Goal: Task Accomplishment & Management: Use online tool/utility

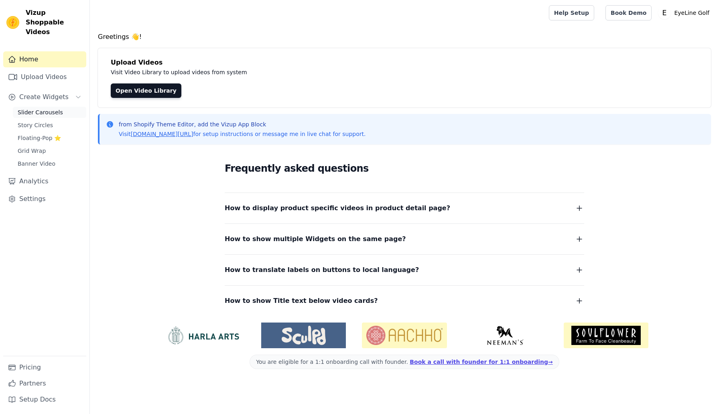
click at [48, 108] on span "Slider Carousels" at bounding box center [40, 112] width 45 height 8
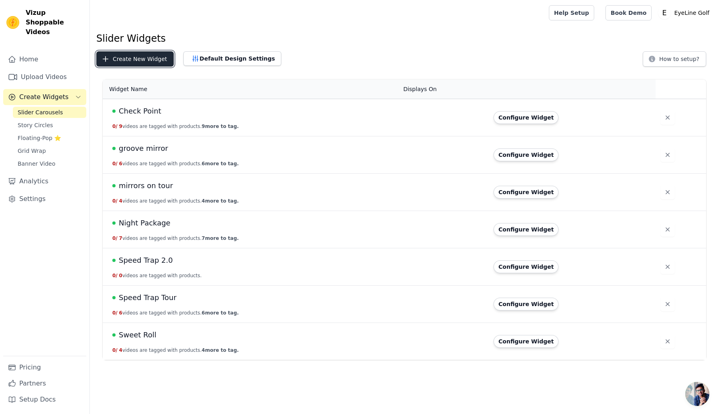
click at [145, 60] on button "Create New Widget" at bounding box center [134, 58] width 77 height 15
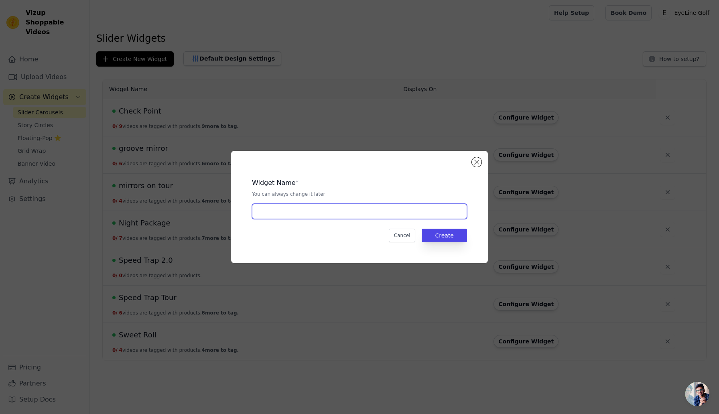
click at [334, 214] on input "text" at bounding box center [359, 211] width 215 height 15
type input "Putting Alignment Mirror"
click at [446, 233] on button "Create" at bounding box center [443, 236] width 45 height 14
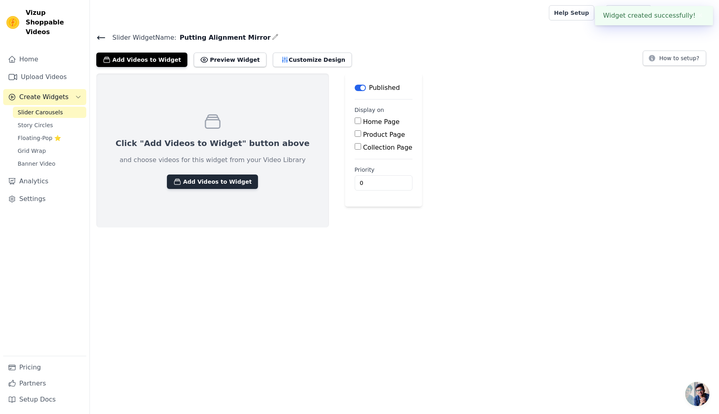
click at [216, 185] on button "Add Videos to Widget" at bounding box center [212, 181] width 91 height 14
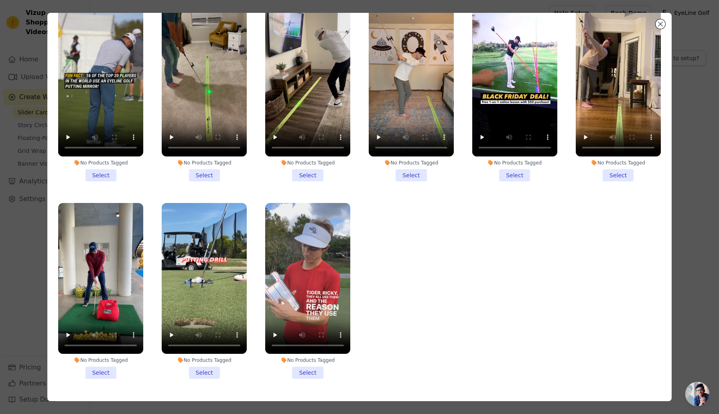
scroll to position [50, 0]
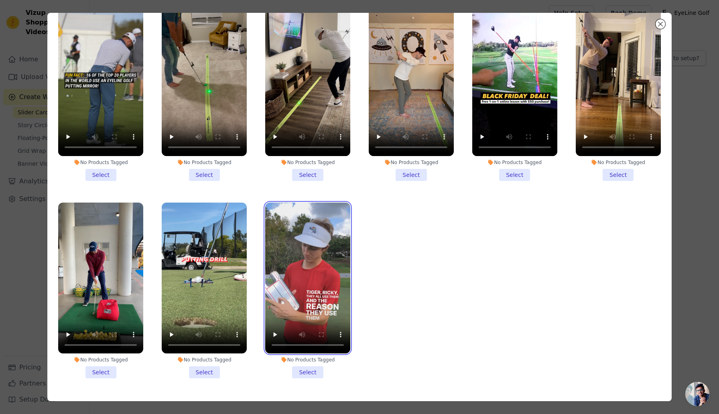
click at [303, 261] on video at bounding box center [307, 278] width 85 height 151
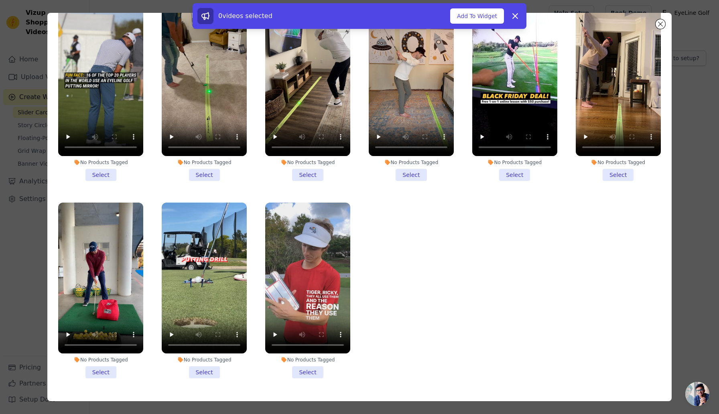
click at [662, 24] on div "0 videos selected Add To Widget Dismiss" at bounding box center [359, 17] width 719 height 29
click at [515, 16] on icon at bounding box center [514, 16] width 5 height 5
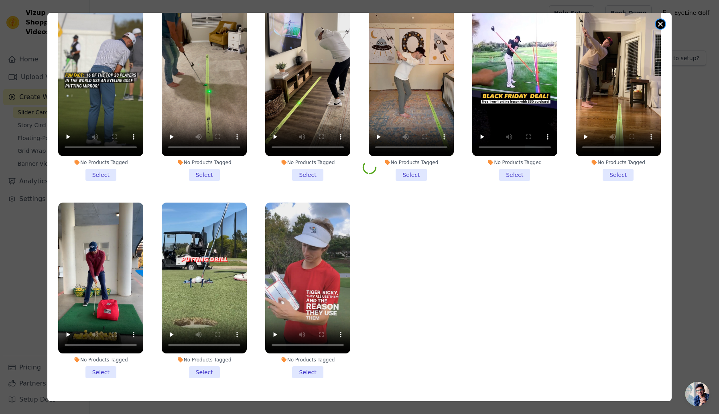
click at [660, 27] on button "Close modal" at bounding box center [660, 24] width 10 height 10
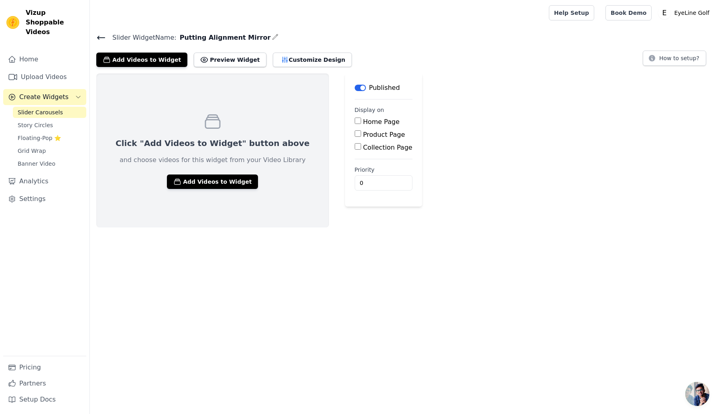
click at [101, 36] on icon at bounding box center [101, 38] width 10 height 10
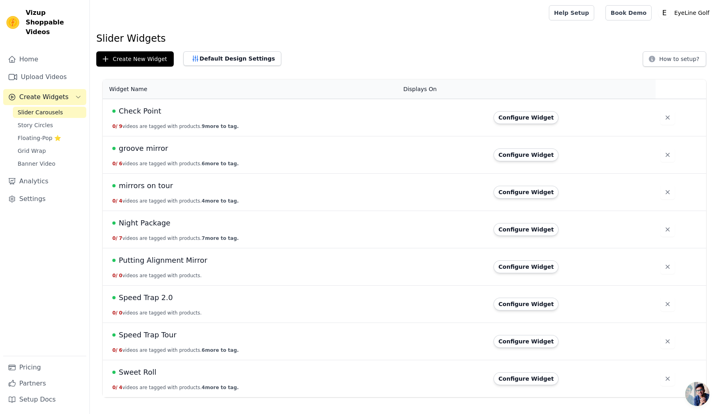
click at [168, 191] on td "mirrors on tour 0 / 4 videos are tagged with products. 4 more to tag." at bounding box center [251, 192] width 296 height 37
click at [521, 191] on button "Configure Widget" at bounding box center [525, 192] width 65 height 13
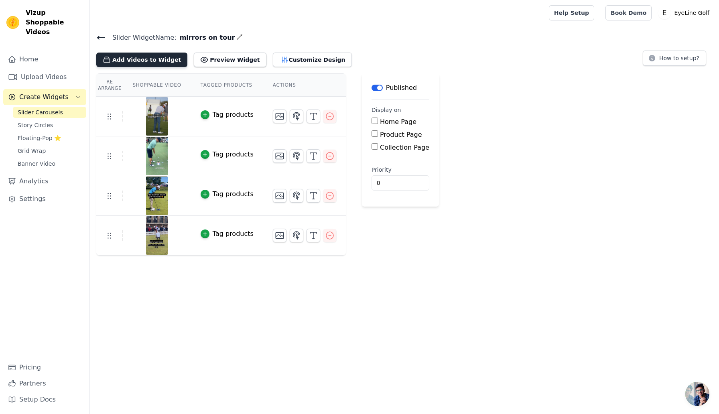
click at [158, 61] on button "Add Videos to Widget" at bounding box center [141, 60] width 91 height 14
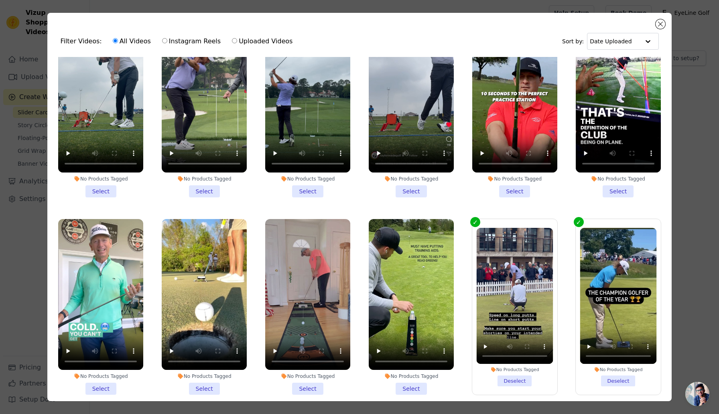
scroll to position [44, 0]
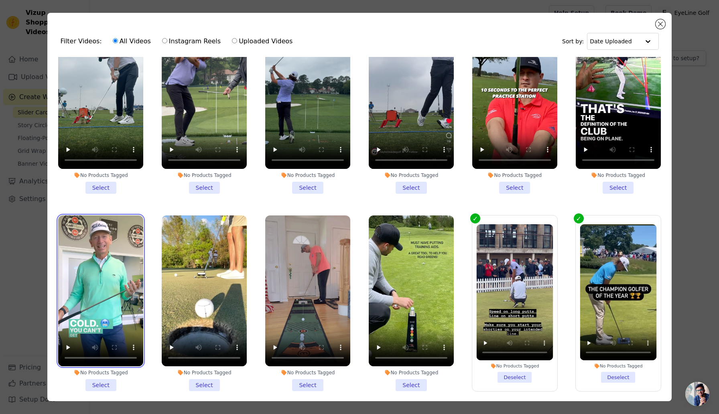
click at [125, 246] on video at bounding box center [100, 290] width 85 height 151
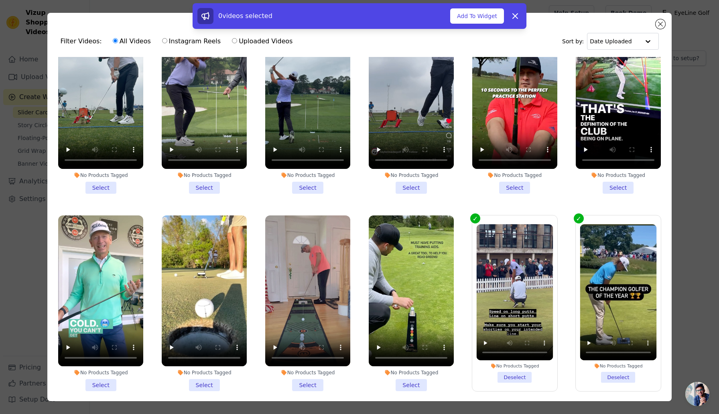
click at [103, 384] on li "No Products Tagged Select" at bounding box center [100, 303] width 85 height 176
click at [0, 0] on input "No Products Tagged Select" at bounding box center [0, 0] width 0 height 0
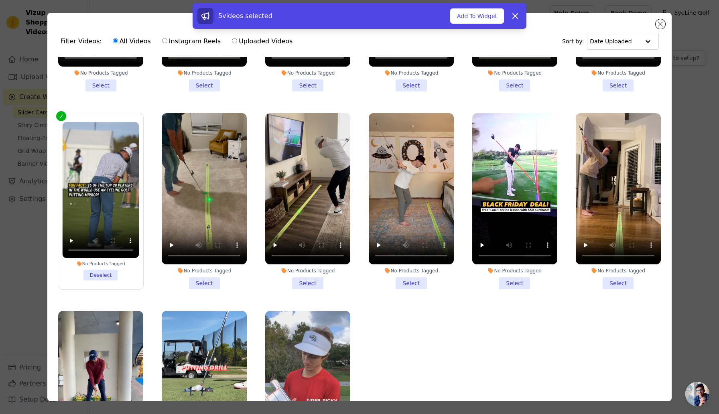
scroll to position [1192, 0]
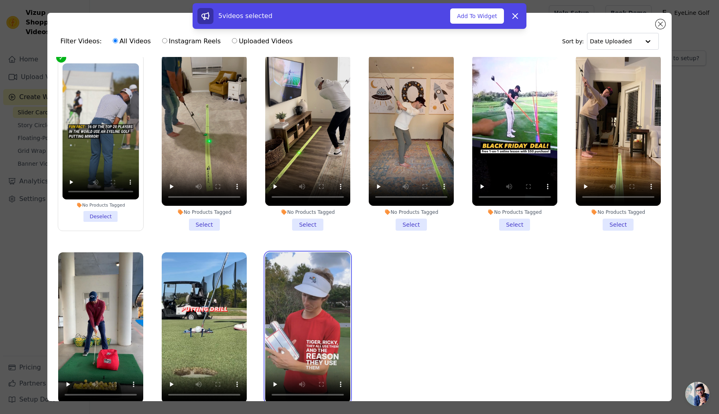
click at [316, 329] on video at bounding box center [307, 327] width 85 height 151
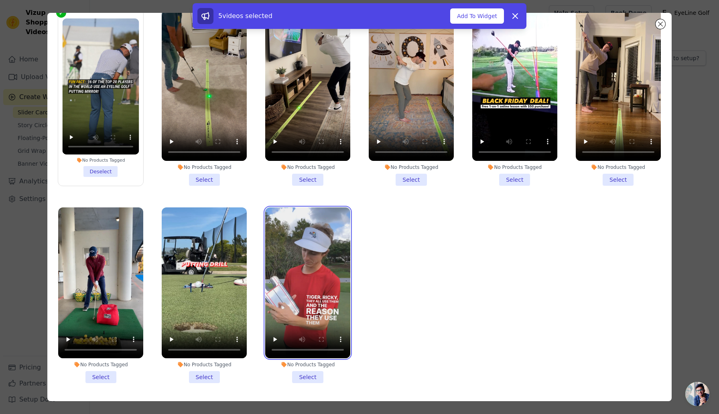
scroll to position [70, 0]
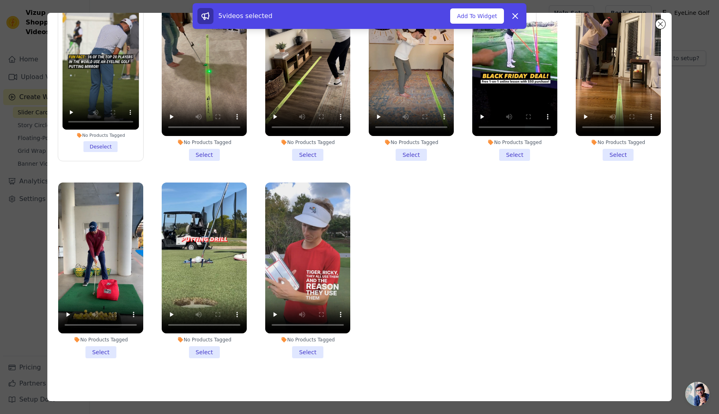
click at [309, 348] on li "No Products Tagged Select" at bounding box center [307, 270] width 85 height 176
click at [0, 0] on input "No Products Tagged Select" at bounding box center [0, 0] width 0 height 0
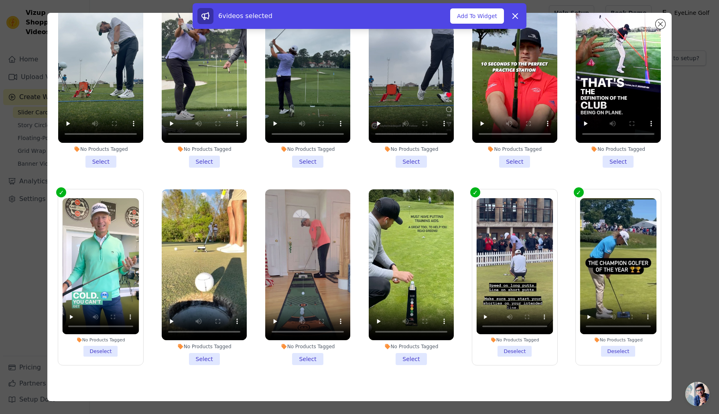
scroll to position [0, 0]
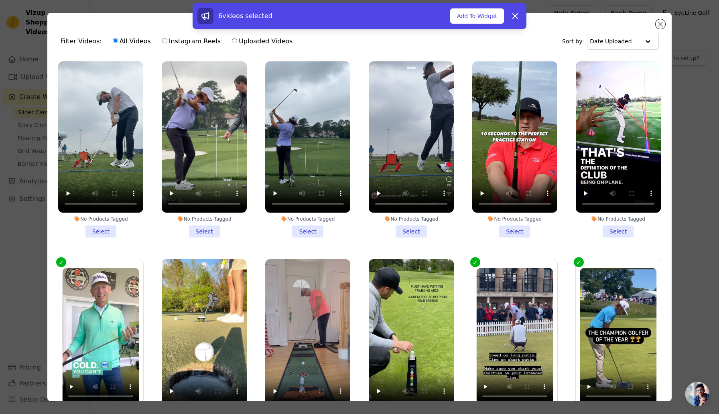
click at [162, 41] on input "Instagram Reels" at bounding box center [164, 40] width 5 height 5
radio input "true"
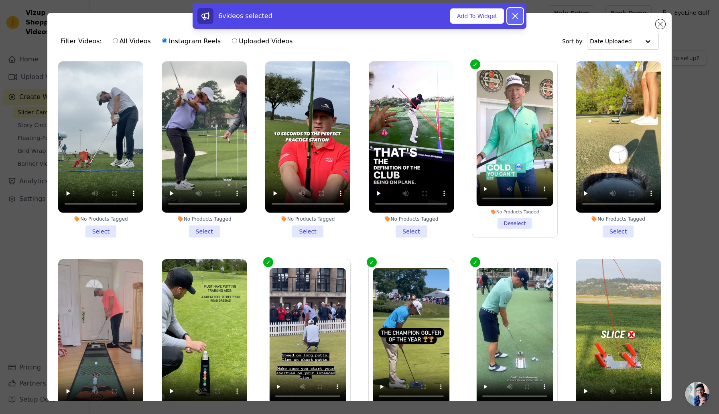
click at [514, 16] on icon at bounding box center [514, 16] width 5 height 5
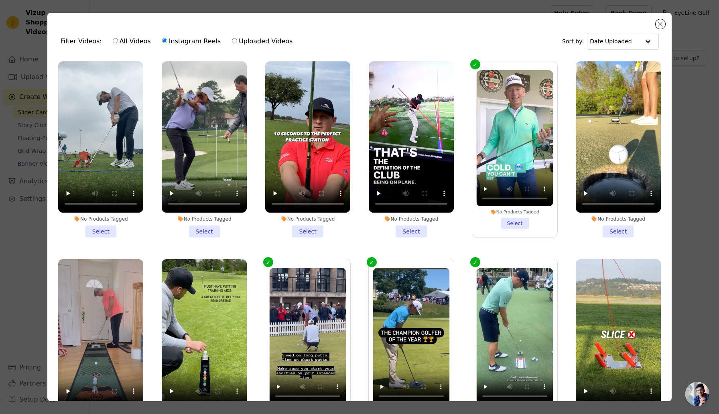
click at [113, 40] on input "All Videos" at bounding box center [115, 40] width 5 height 5
radio input "true"
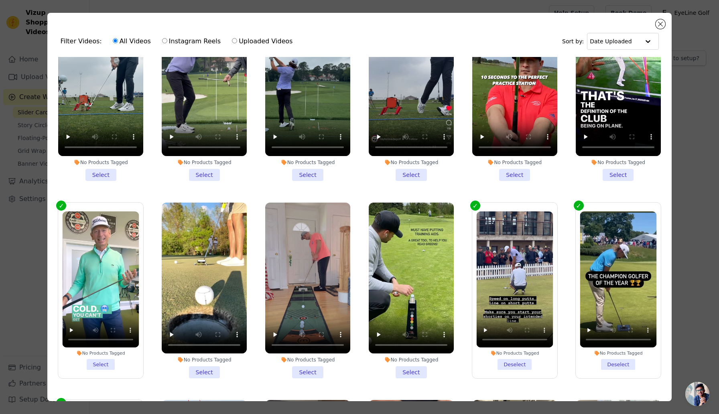
scroll to position [57, 0]
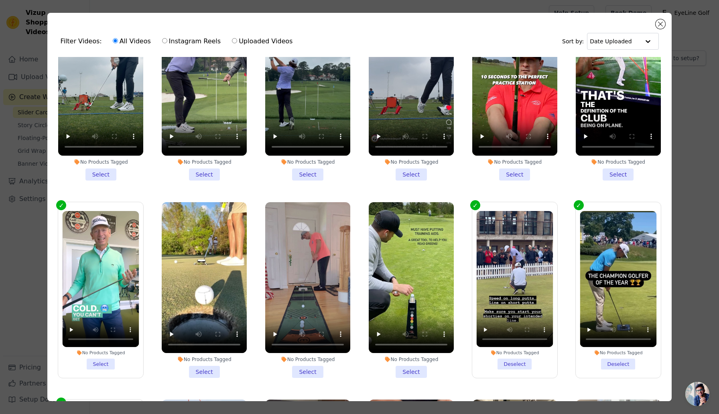
click at [96, 369] on li "No Products Tagged Select" at bounding box center [101, 290] width 77 height 158
click at [0, 0] on input "No Products Tagged Select" at bounding box center [0, 0] width 0 height 0
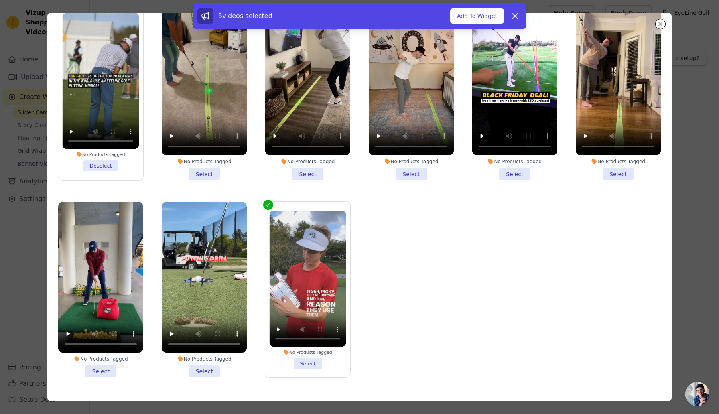
scroll to position [53, 0]
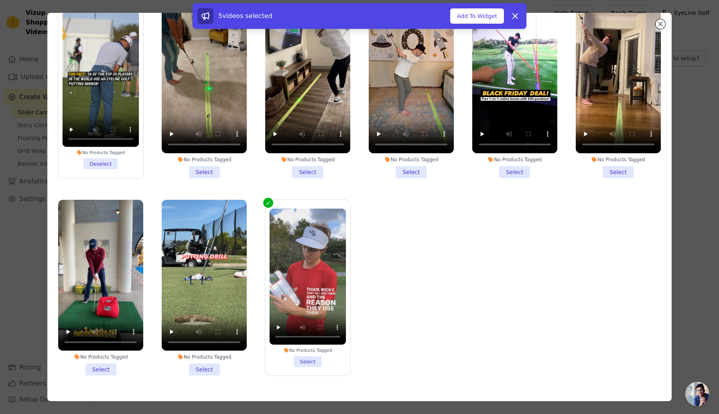
click at [301, 367] on li "No Products Tagged Select" at bounding box center [307, 288] width 77 height 158
click at [0, 0] on input "No Products Tagged Select" at bounding box center [0, 0] width 0 height 0
click at [208, 367] on li "No Products Tagged Select" at bounding box center [204, 288] width 85 height 176
click at [0, 0] on input "No Products Tagged Select" at bounding box center [0, 0] width 0 height 0
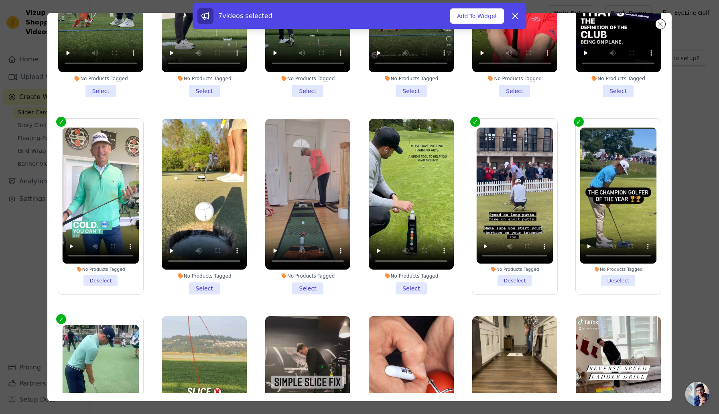
scroll to position [0, 0]
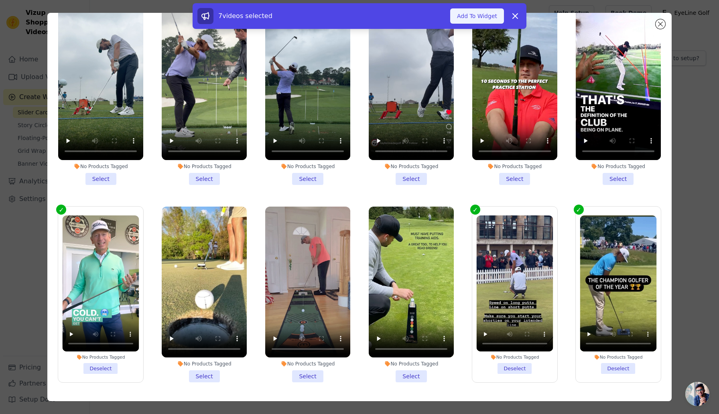
click at [480, 17] on button "Add To Widget" at bounding box center [477, 15] width 54 height 15
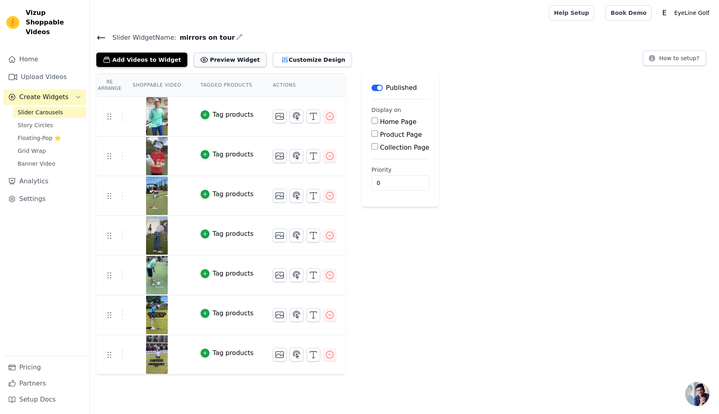
click at [225, 59] on button "Preview Widget" at bounding box center [230, 60] width 72 height 14
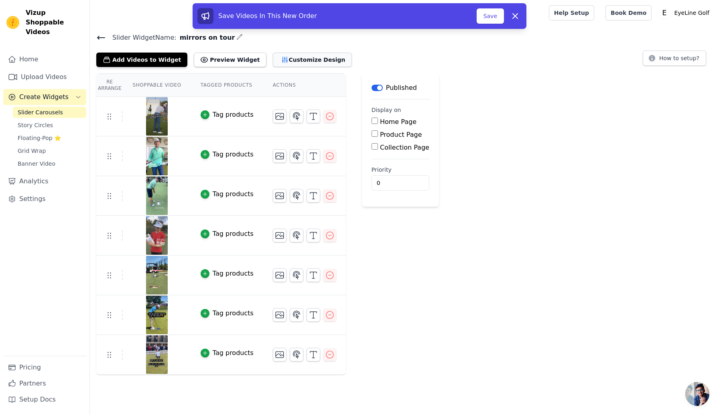
click at [288, 57] on button "Customize Design" at bounding box center [312, 60] width 79 height 14
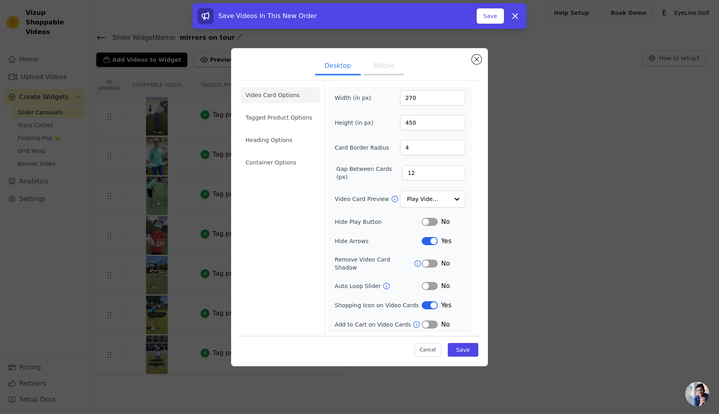
click at [383, 66] on button "Mobile" at bounding box center [384, 67] width 40 height 18
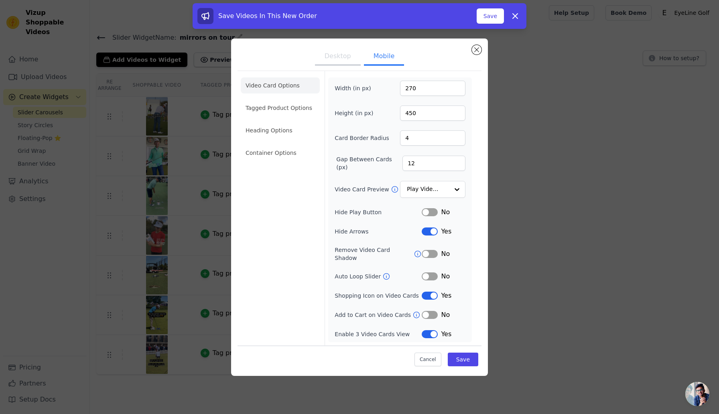
click at [344, 59] on button "Desktop" at bounding box center [338, 57] width 46 height 18
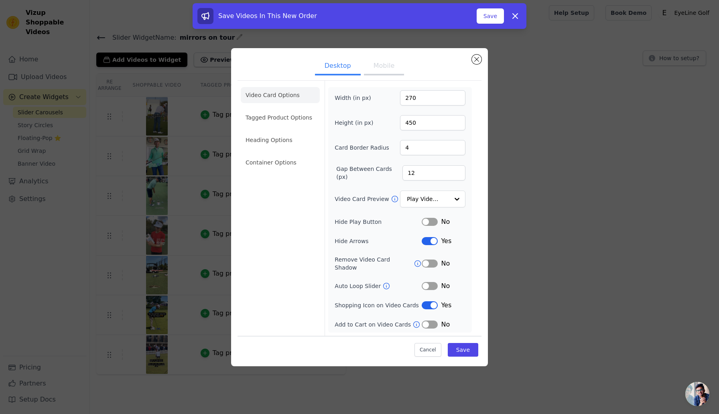
click at [429, 302] on button "Label" at bounding box center [429, 305] width 16 height 8
click at [464, 345] on button "Save" at bounding box center [463, 350] width 30 height 14
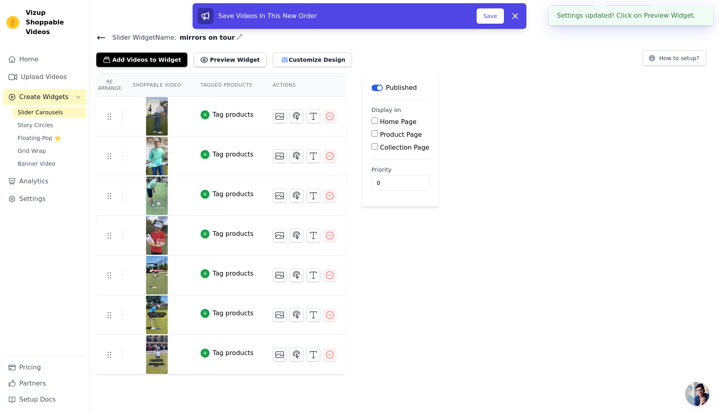
click at [97, 35] on icon at bounding box center [101, 38] width 10 height 10
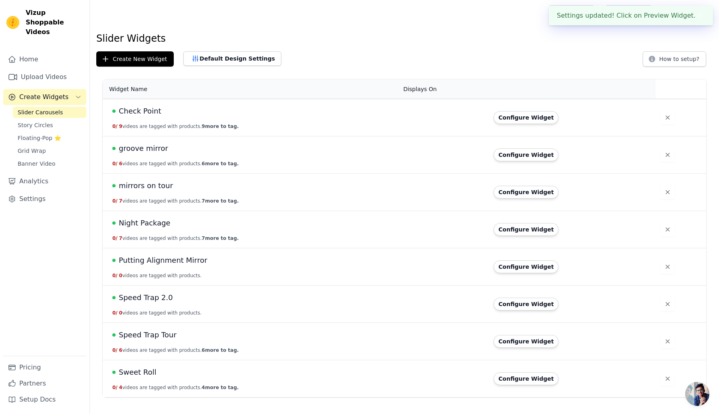
click at [151, 149] on span "groove mirror" at bounding box center [143, 148] width 49 height 11
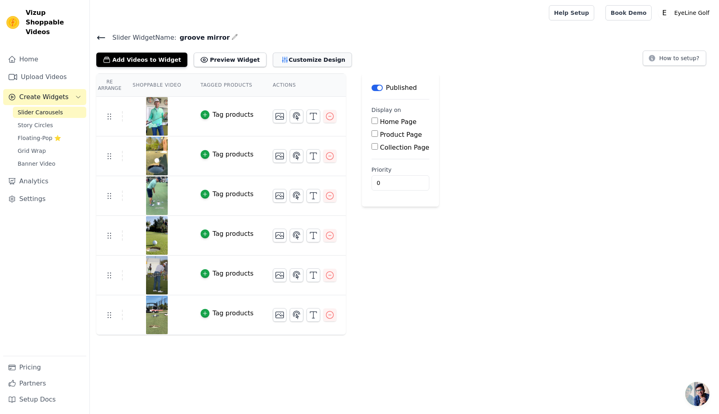
click at [295, 59] on button "Customize Design" at bounding box center [312, 60] width 79 height 14
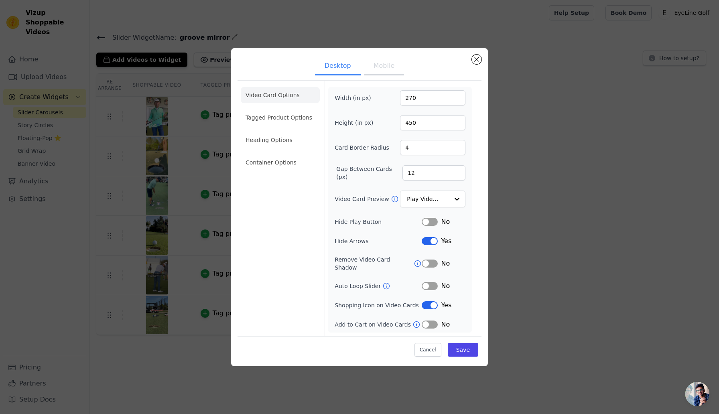
click at [386, 71] on button "Mobile" at bounding box center [384, 67] width 40 height 18
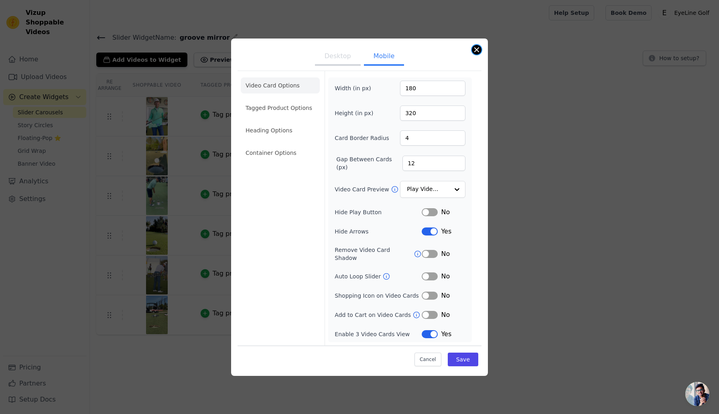
click at [477, 54] on button "Close modal" at bounding box center [477, 50] width 10 height 10
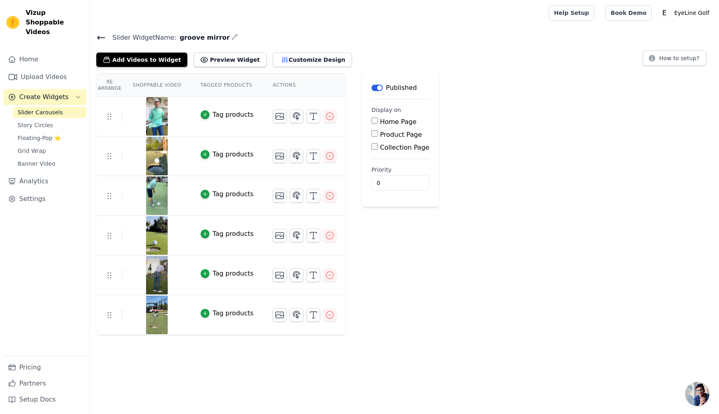
click at [100, 39] on icon at bounding box center [101, 38] width 10 height 10
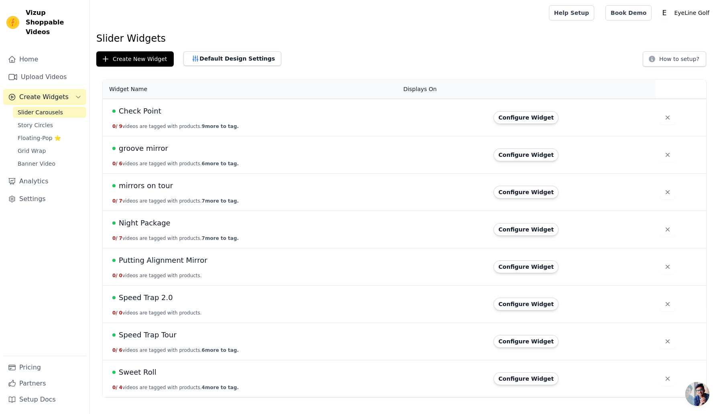
click at [148, 191] on span "mirrors on tour" at bounding box center [146, 185] width 54 height 11
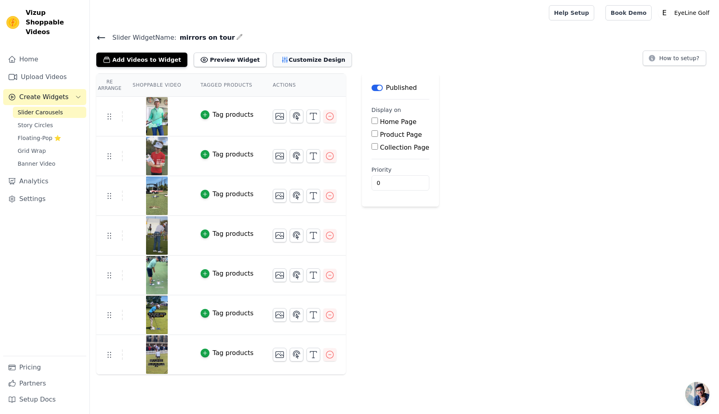
click at [295, 59] on button "Customize Design" at bounding box center [312, 60] width 79 height 14
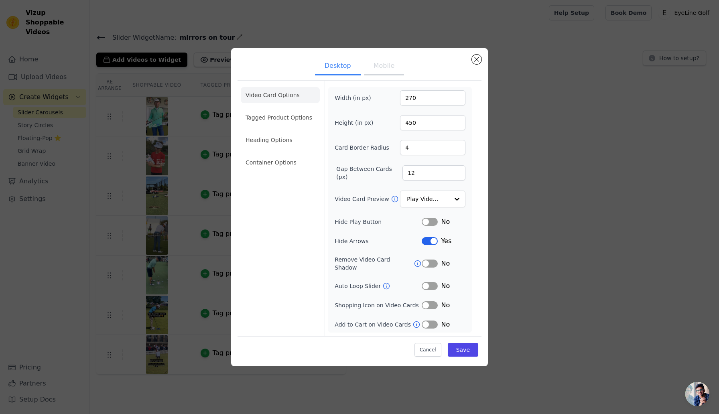
click at [381, 71] on button "Mobile" at bounding box center [384, 67] width 40 height 18
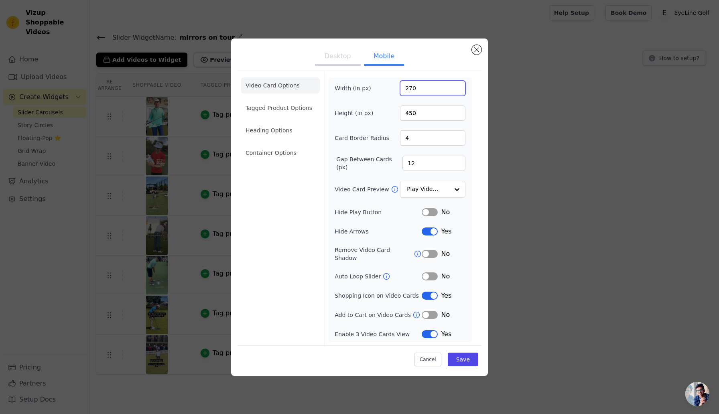
drag, startPoint x: 419, startPoint y: 94, endPoint x: 400, endPoint y: 93, distance: 19.7
click at [400, 93] on input "270" at bounding box center [432, 88] width 65 height 15
type input "180"
click at [480, 121] on div "Video Card Options Tagged Product Options Heading Options Container Options Wid…" at bounding box center [359, 208] width 244 height 275
drag, startPoint x: 425, startPoint y: 116, endPoint x: 401, endPoint y: 116, distance: 24.1
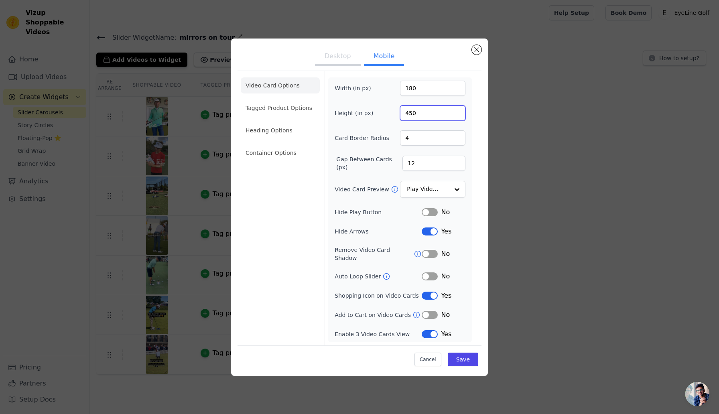
click at [400, 116] on input "450" at bounding box center [432, 112] width 65 height 15
drag, startPoint x: 423, startPoint y: 118, endPoint x: 401, endPoint y: 116, distance: 22.1
click at [401, 116] on input "160" at bounding box center [432, 112] width 65 height 15
type input "250"
click at [474, 131] on form "Width (in px) 180 Height (in px) 250 Card Border Radius 4 Gap Between Cards (px…" at bounding box center [399, 208] width 150 height 274
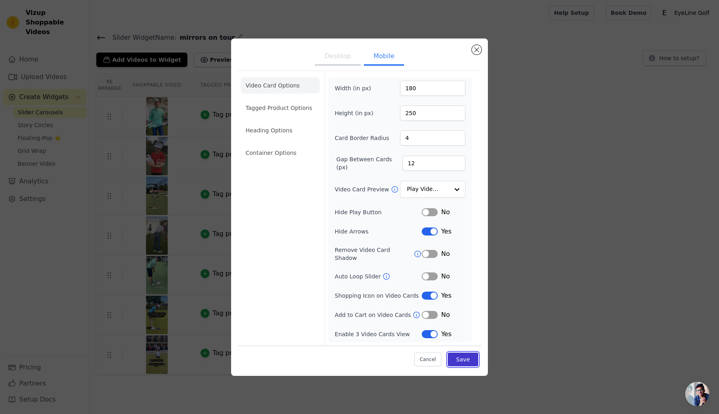
click at [465, 353] on button "Save" at bounding box center [463, 359] width 30 height 14
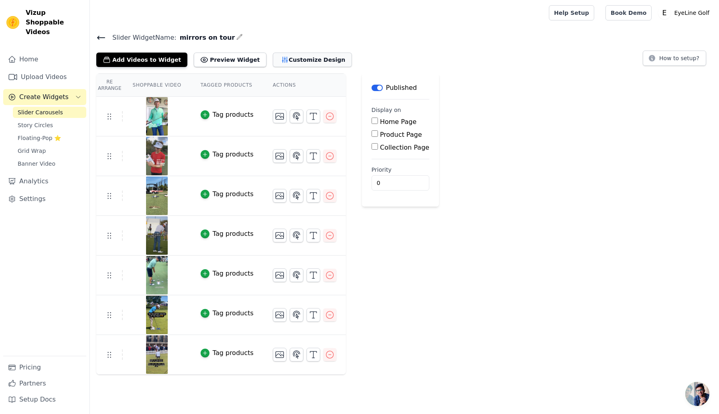
click at [309, 62] on button "Customize Design" at bounding box center [312, 60] width 79 height 14
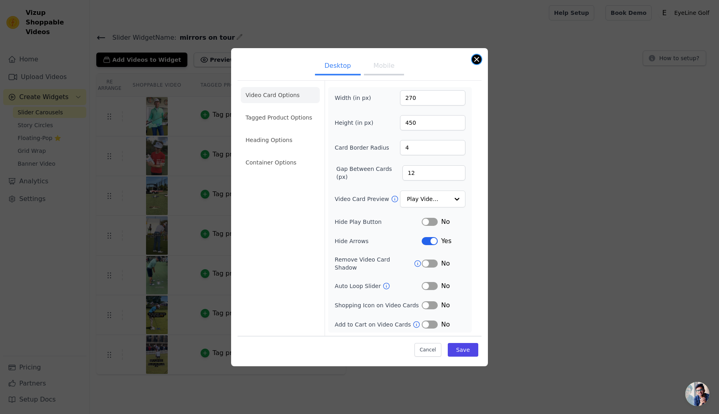
click at [474, 61] on button "Close modal" at bounding box center [477, 60] width 10 height 10
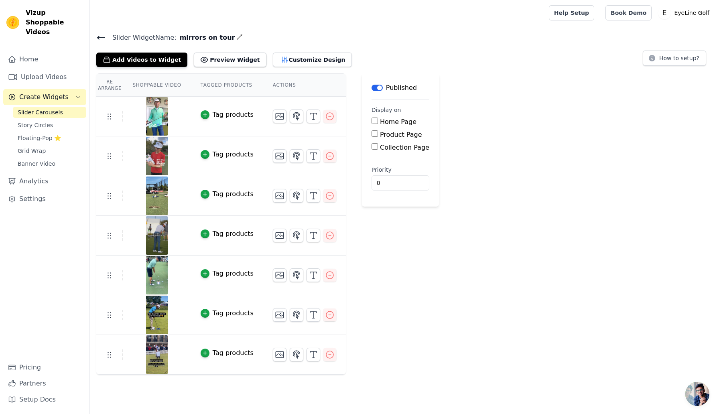
click at [236, 38] on icon "button" at bounding box center [239, 37] width 6 height 6
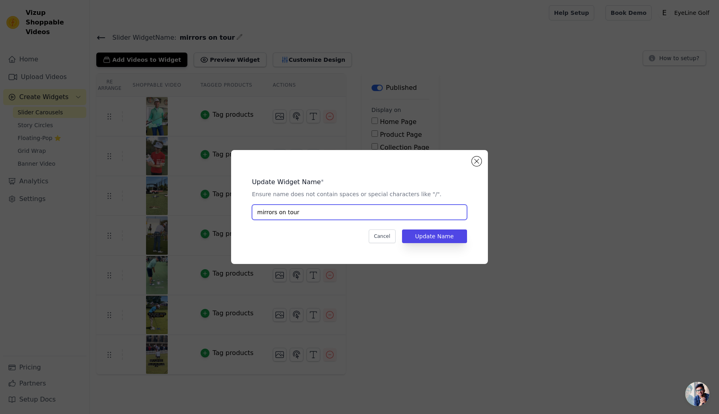
drag, startPoint x: 314, startPoint y: 210, endPoint x: 257, endPoint y: 210, distance: 57.7
click at [257, 210] on input "mirrors on tour" at bounding box center [359, 212] width 215 height 15
click at [450, 238] on button "Update Name" at bounding box center [434, 236] width 65 height 14
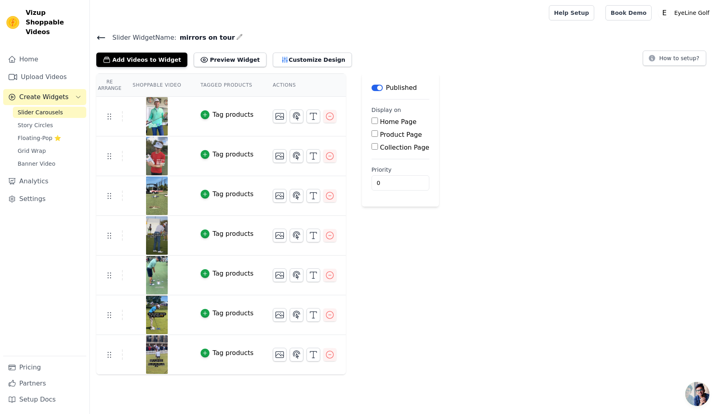
click at [99, 34] on icon at bounding box center [101, 38] width 10 height 10
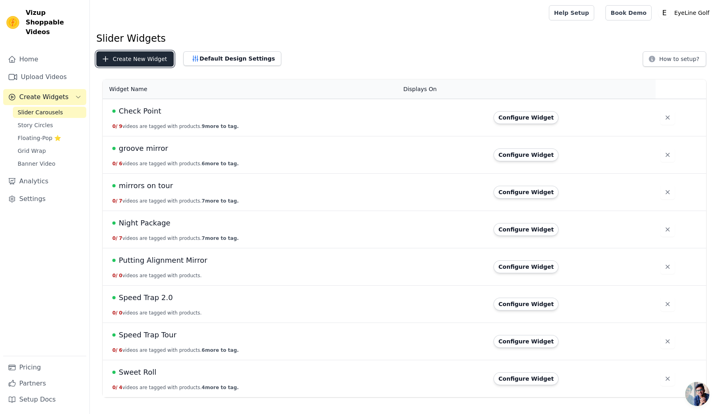
click at [152, 60] on button "Create New Widget" at bounding box center [134, 58] width 77 height 15
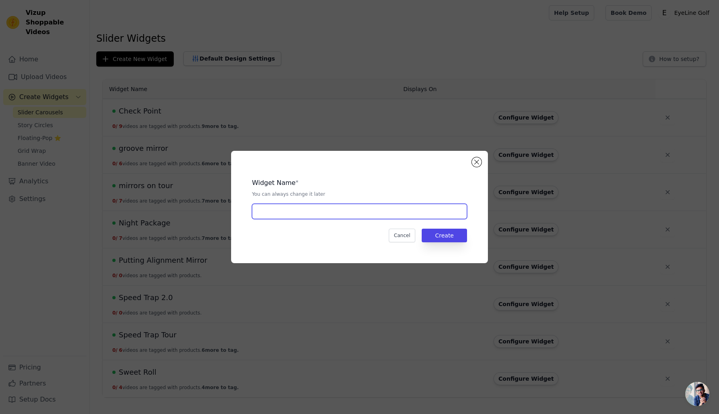
click at [292, 212] on input "text" at bounding box center [359, 211] width 215 height 15
type input "Stroke Meter"
click at [446, 239] on button "Create" at bounding box center [443, 236] width 45 height 14
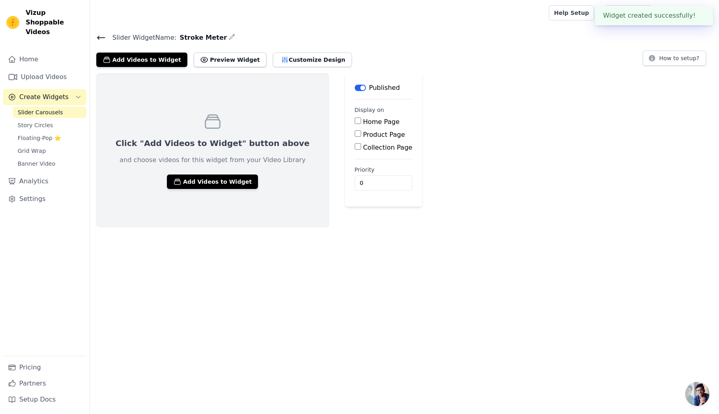
click at [100, 39] on icon at bounding box center [101, 38] width 10 height 10
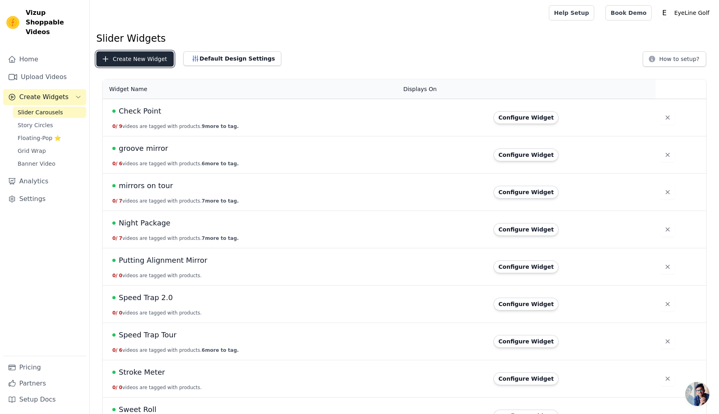
click at [143, 61] on button "Create New Widget" at bounding box center [134, 58] width 77 height 15
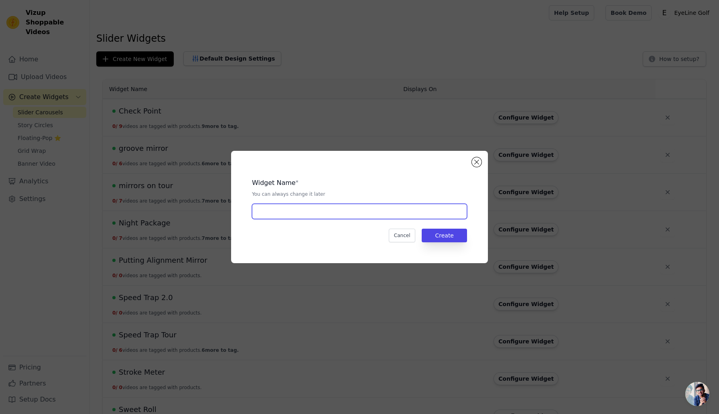
click at [288, 214] on input "text" at bounding box center [359, 211] width 215 height 15
type input "ball liner"
click at [453, 237] on button "Create" at bounding box center [443, 236] width 45 height 14
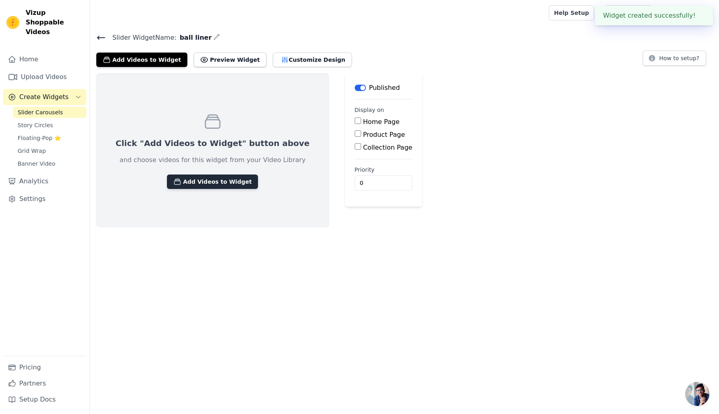
click at [211, 180] on button "Add Videos to Widget" at bounding box center [212, 181] width 91 height 14
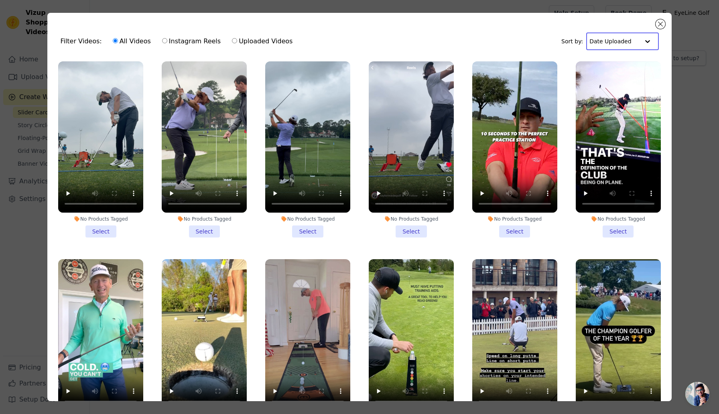
click at [617, 45] on input "text" at bounding box center [614, 41] width 50 height 16
click at [162, 42] on input "Instagram Reels" at bounding box center [164, 40] width 5 height 5
radio input "true"
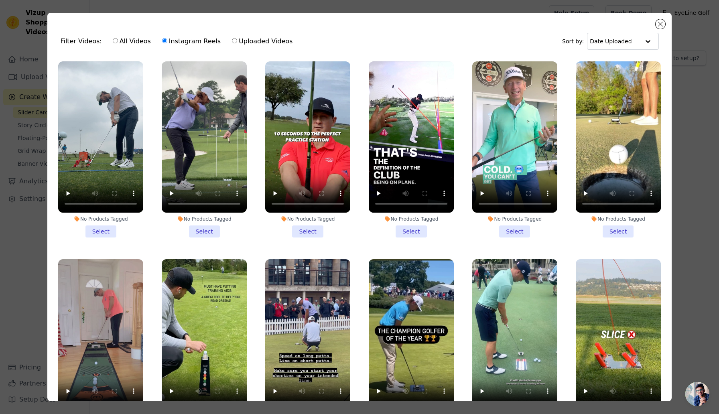
click at [113, 41] on input "All Videos" at bounding box center [115, 40] width 5 height 5
radio input "true"
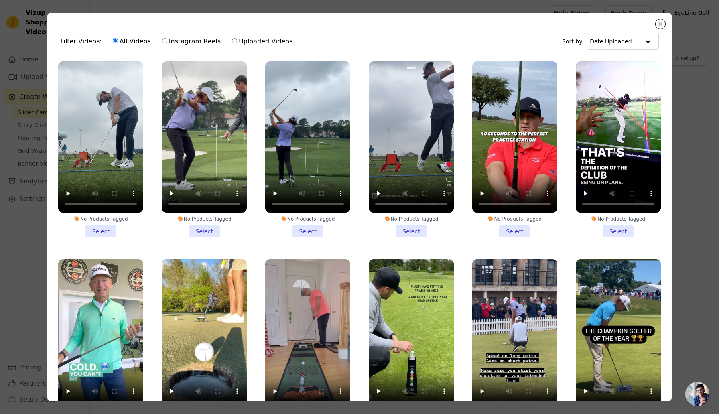
click at [232, 42] on input "Uploaded Videos" at bounding box center [234, 40] width 5 height 5
radio input "true"
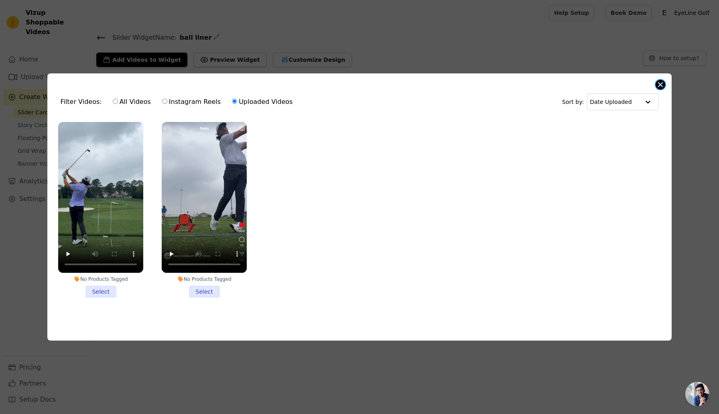
click at [662, 82] on button "Close modal" at bounding box center [660, 85] width 10 height 10
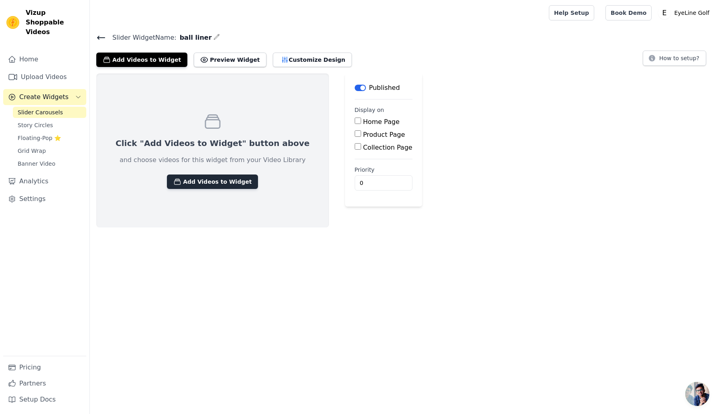
click at [203, 182] on button "Add Videos to Widget" at bounding box center [212, 181] width 91 height 14
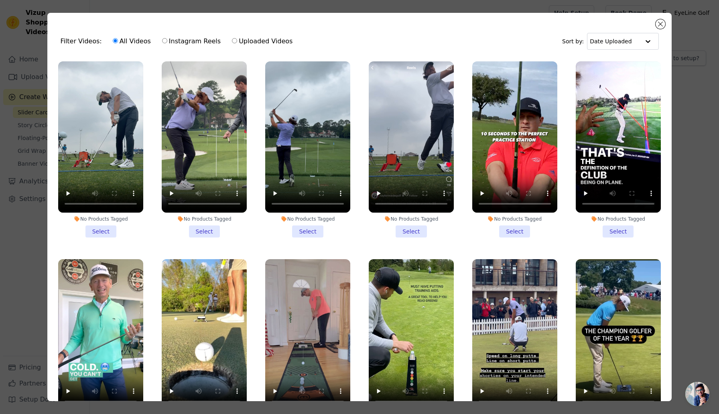
click at [231, 38] on label "Uploaded Videos" at bounding box center [261, 41] width 61 height 10
click at [232, 38] on input "Uploaded Videos" at bounding box center [234, 40] width 5 height 5
radio input "true"
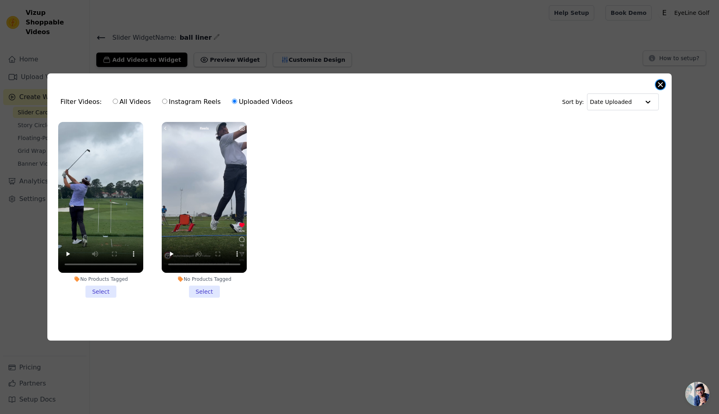
click at [660, 84] on button "Close modal" at bounding box center [660, 85] width 10 height 10
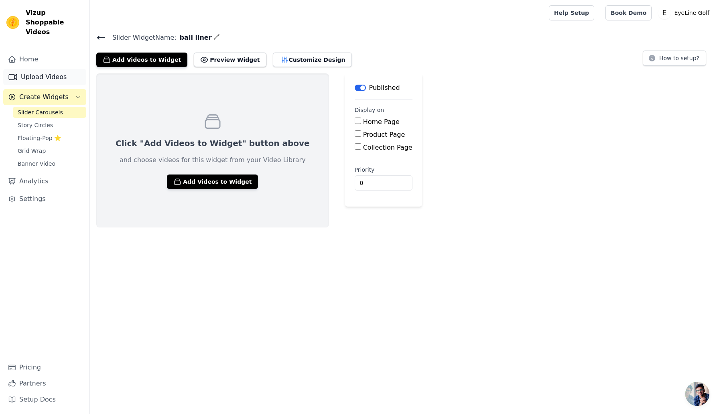
click at [30, 69] on link "Upload Videos" at bounding box center [44, 77] width 83 height 16
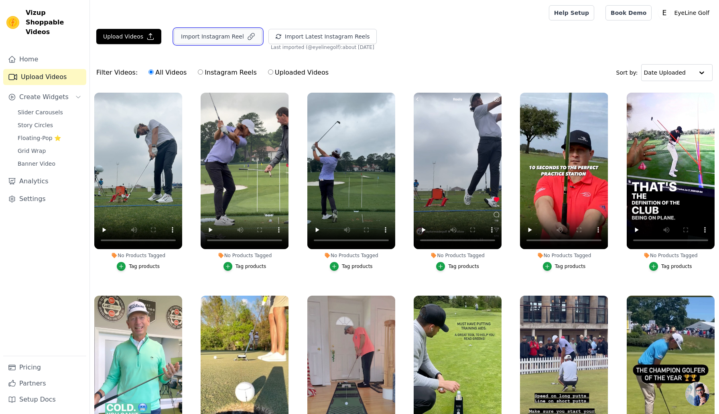
click at [218, 38] on button "Import Instagram Reel" at bounding box center [218, 36] width 88 height 15
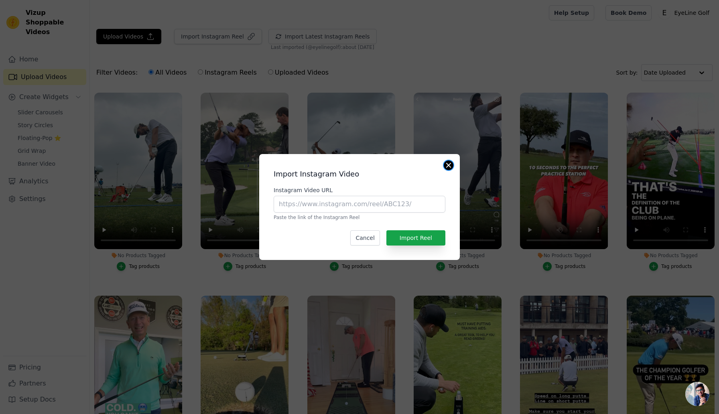
click at [449, 166] on button "Close modal" at bounding box center [448, 165] width 10 height 10
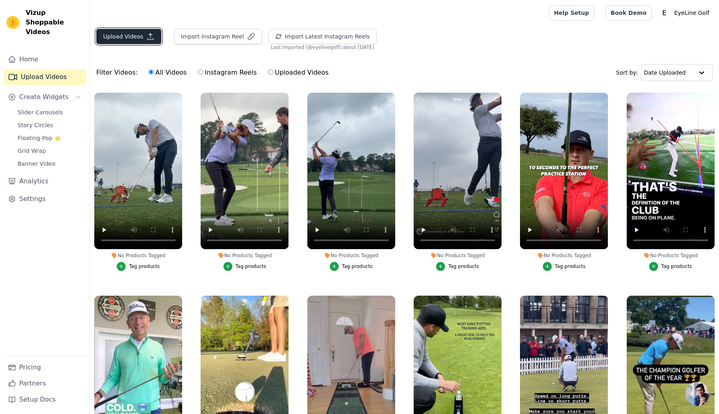
click at [128, 34] on button "Upload Videos" at bounding box center [128, 36] width 65 height 15
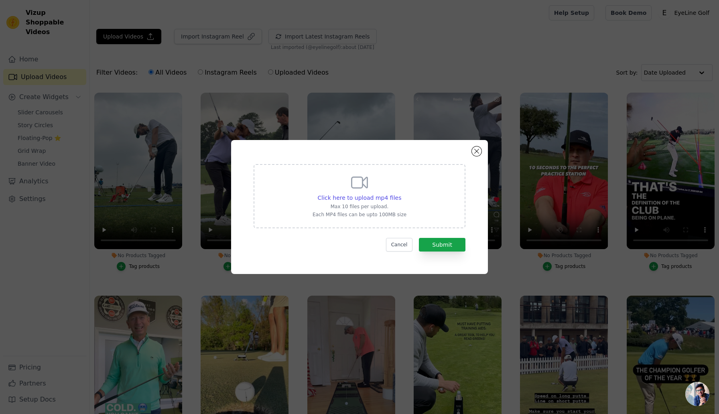
click at [340, 189] on div "Click here to upload mp4 files Max 10 files per upload. Each MP4 files can be u…" at bounding box center [359, 195] width 94 height 45
click at [401, 193] on input "Click here to upload mp4 files Max 10 files per upload. Each MP4 files can be u…" at bounding box center [401, 193] width 0 height 0
type input "C:\fakepath\Download.mp4"
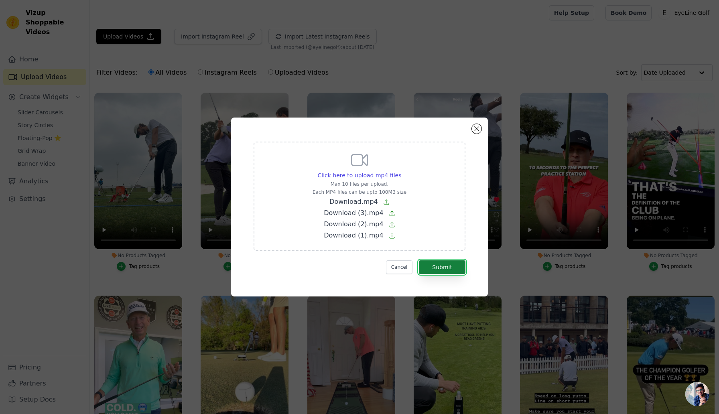
click at [447, 269] on button "Submit" at bounding box center [442, 267] width 47 height 14
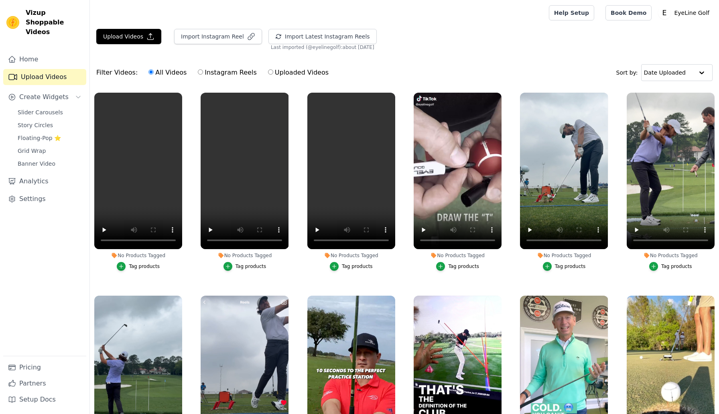
click at [34, 92] on span "Create Widgets" at bounding box center [43, 97] width 49 height 10
click at [28, 51] on link "Home" at bounding box center [44, 59] width 83 height 16
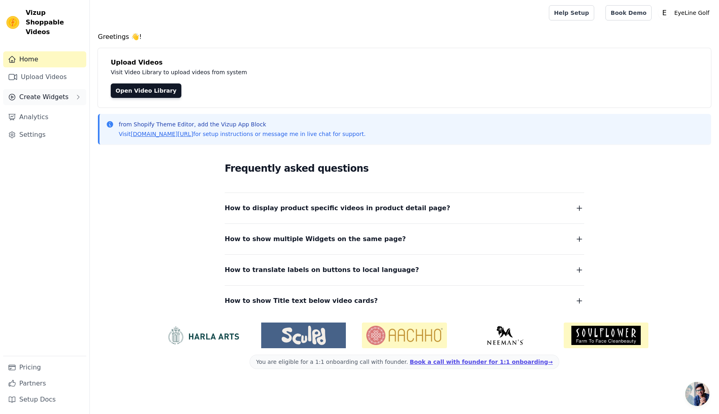
click at [32, 92] on span "Create Widgets" at bounding box center [43, 97] width 49 height 10
click at [38, 108] on span "Slider Carousels" at bounding box center [40, 112] width 45 height 8
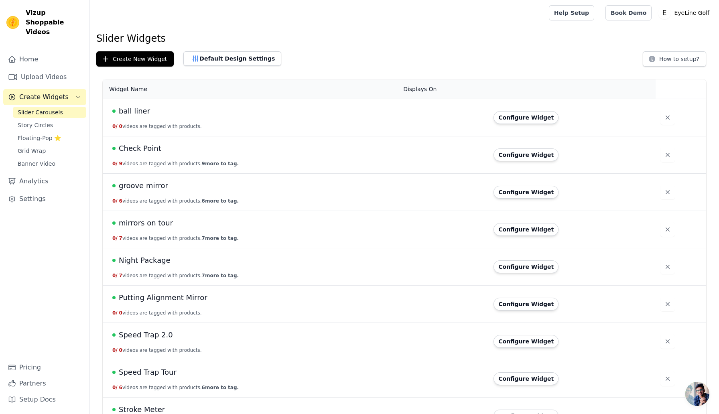
click at [137, 112] on span "ball liner" at bounding box center [134, 110] width 31 height 11
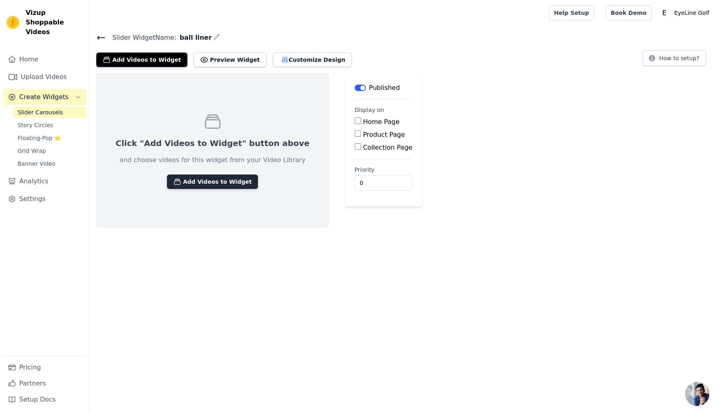
click at [192, 183] on button "Add Videos to Widget" at bounding box center [212, 181] width 91 height 14
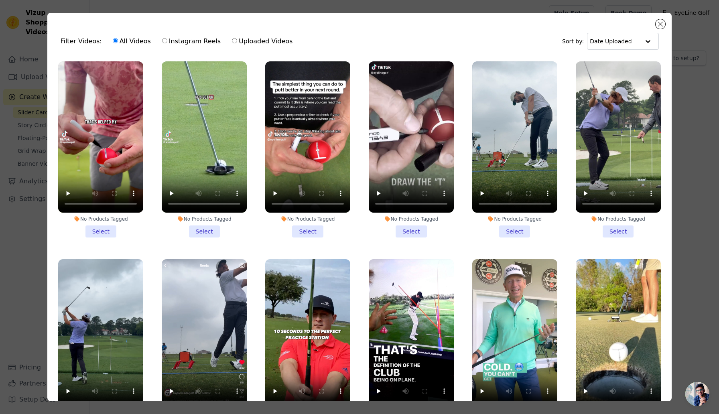
click at [105, 230] on li "No Products Tagged Select" at bounding box center [100, 149] width 85 height 176
click at [0, 0] on input "No Products Tagged Select" at bounding box center [0, 0] width 0 height 0
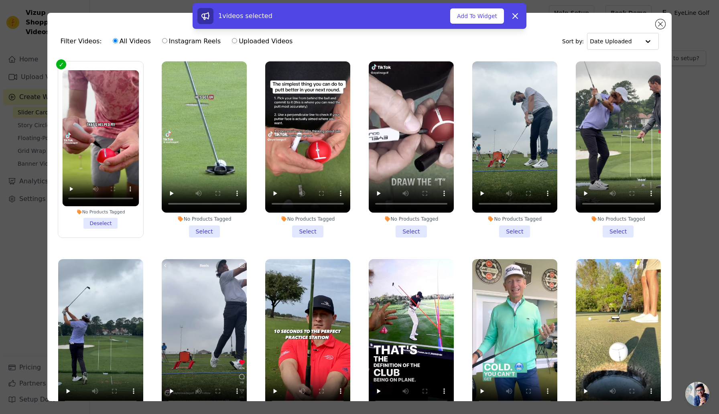
click at [199, 228] on li "No Products Tagged Select" at bounding box center [204, 149] width 85 height 176
click at [0, 0] on input "No Products Tagged Select" at bounding box center [0, 0] width 0 height 0
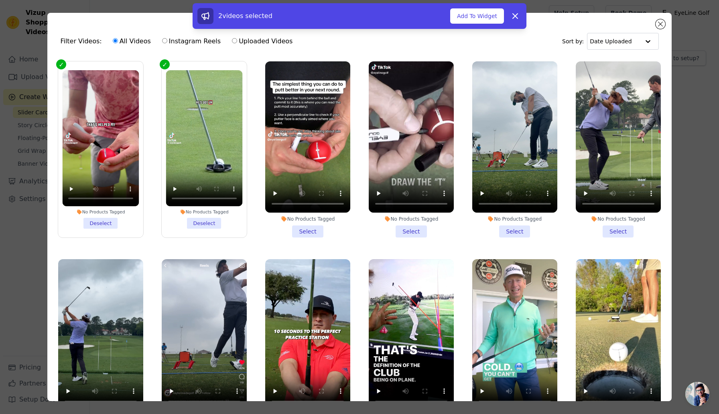
click at [314, 233] on li "No Products Tagged Select" at bounding box center [307, 149] width 85 height 176
click at [0, 0] on input "No Products Tagged Select" at bounding box center [0, 0] width 0 height 0
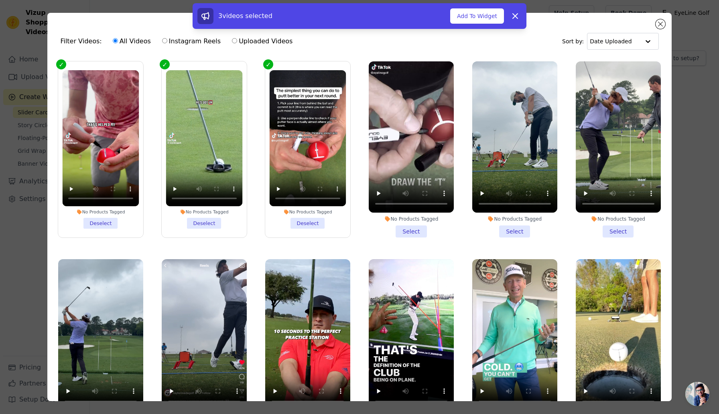
click at [403, 229] on li "No Products Tagged Select" at bounding box center [411, 149] width 85 height 176
click at [0, 0] on input "No Products Tagged Select" at bounding box center [0, 0] width 0 height 0
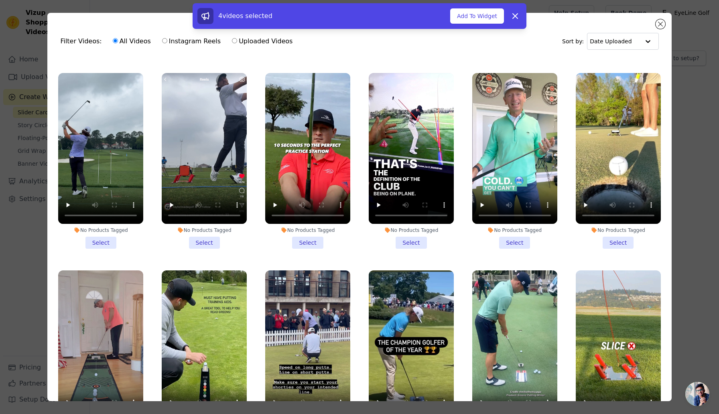
scroll to position [189, 0]
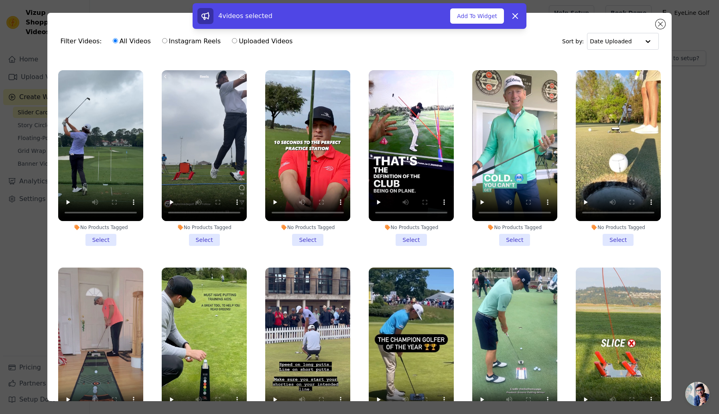
click at [624, 239] on li "No Products Tagged Select" at bounding box center [617, 158] width 85 height 176
click at [0, 0] on input "No Products Tagged Select" at bounding box center [0, 0] width 0 height 0
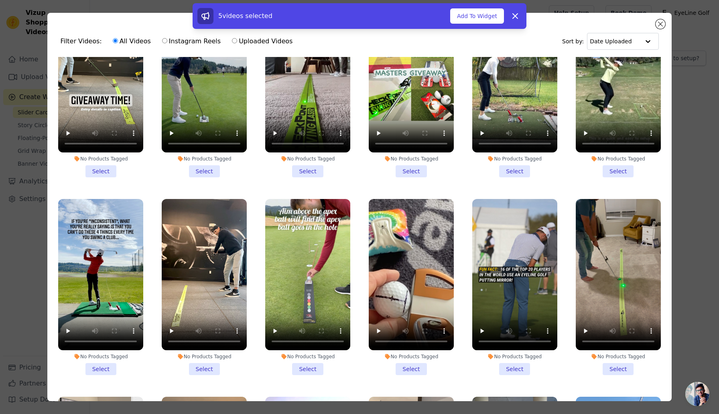
scroll to position [1051, 0]
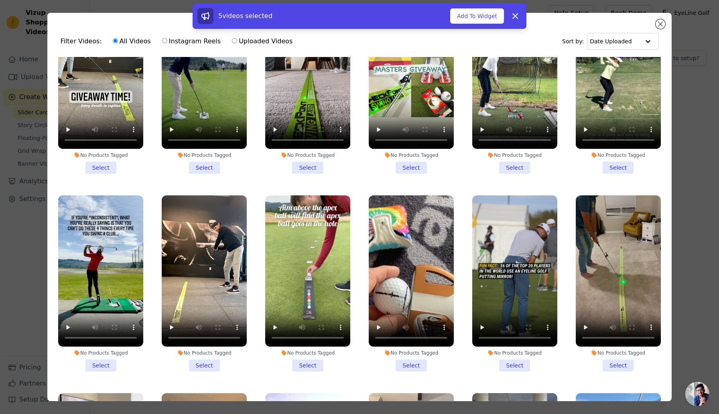
click at [414, 368] on li "No Products Tagged Select" at bounding box center [411, 283] width 85 height 176
click at [0, 0] on input "No Products Tagged Select" at bounding box center [0, 0] width 0 height 0
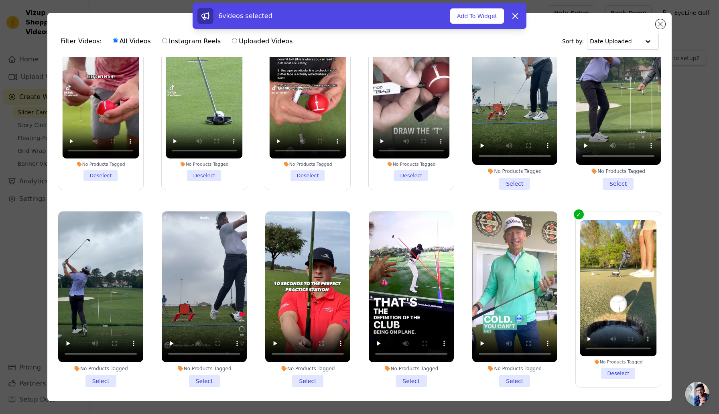
scroll to position [0, 0]
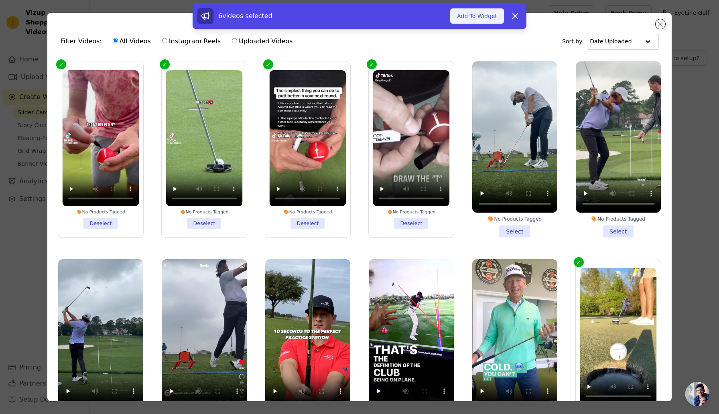
click at [466, 17] on button "Add To Widget" at bounding box center [477, 15] width 54 height 15
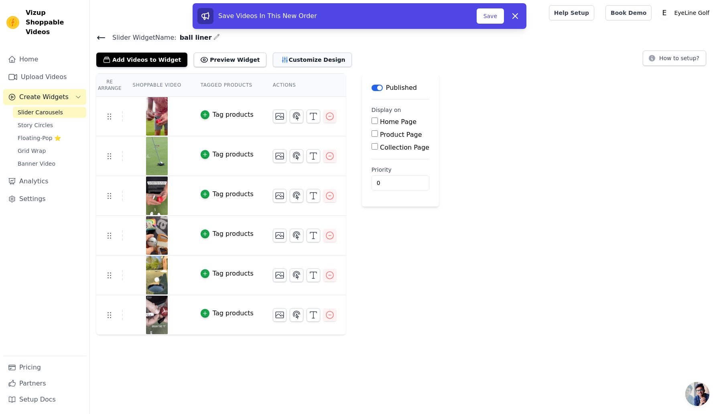
click at [304, 58] on button "Customize Design" at bounding box center [312, 60] width 79 height 14
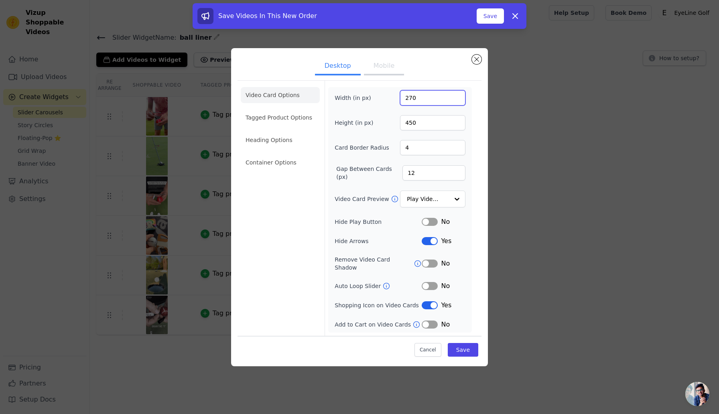
drag, startPoint x: 420, startPoint y: 99, endPoint x: 394, endPoint y: 101, distance: 26.2
click at [394, 101] on div "Width (in px) 270" at bounding box center [399, 97] width 131 height 15
type input "270"
click at [384, 73] on button "Mobile" at bounding box center [384, 67] width 40 height 18
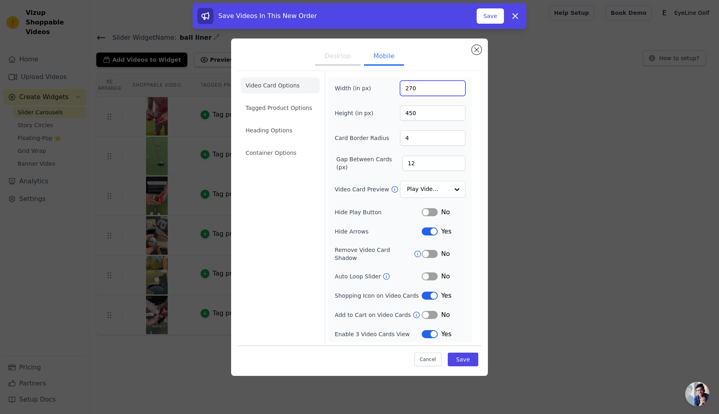
drag, startPoint x: 422, startPoint y: 94, endPoint x: 399, endPoint y: 93, distance: 22.5
click at [399, 93] on div "Width (in px) 270" at bounding box center [399, 88] width 131 height 15
type input "150"
drag, startPoint x: 420, startPoint y: 118, endPoint x: 400, endPoint y: 118, distance: 20.5
click at [400, 118] on input "450" at bounding box center [432, 112] width 65 height 15
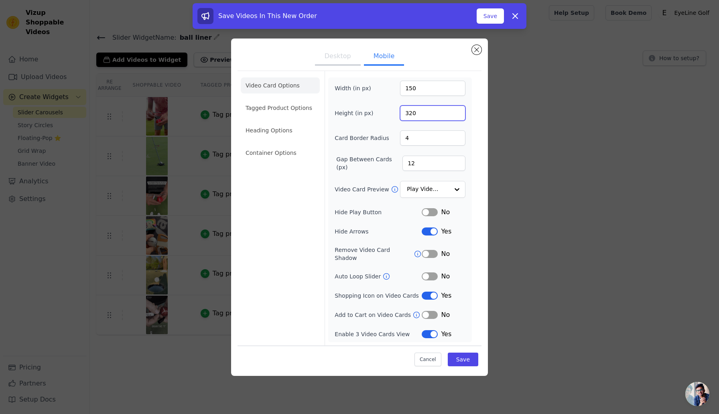
drag, startPoint x: 421, startPoint y: 114, endPoint x: 405, endPoint y: 115, distance: 15.7
click at [405, 115] on input "320" at bounding box center [432, 112] width 65 height 15
type input "280"
click at [478, 143] on div "Video Card Options Tagged Product Options Heading Options Container Options Wid…" at bounding box center [359, 208] width 244 height 275
click at [465, 358] on button "Save" at bounding box center [463, 359] width 30 height 14
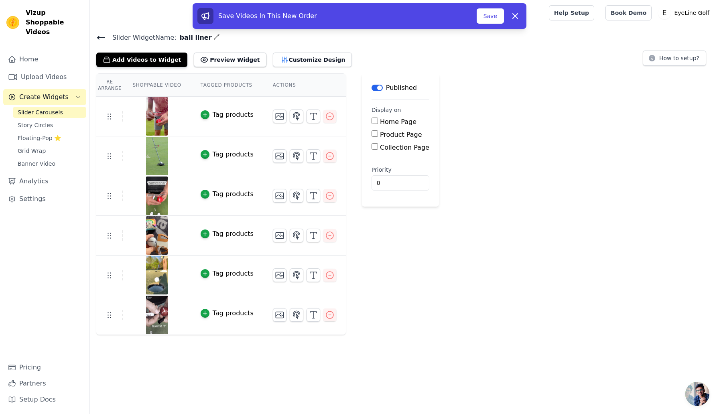
click at [213, 36] on icon "button" at bounding box center [216, 37] width 6 height 6
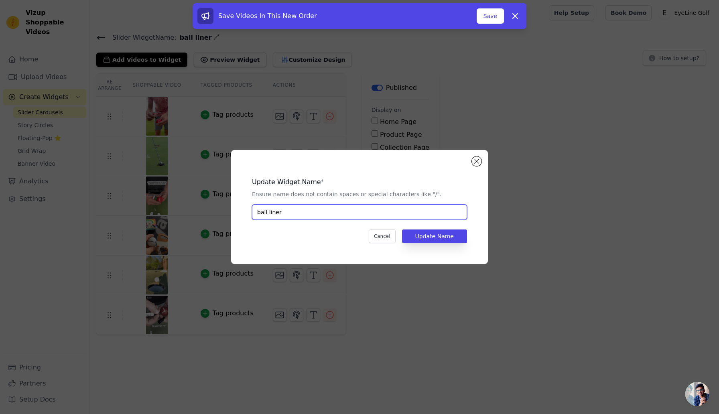
click at [416, 215] on input "ball liner" at bounding box center [359, 212] width 215 height 15
click at [428, 237] on button "Update Name" at bounding box center [434, 236] width 65 height 14
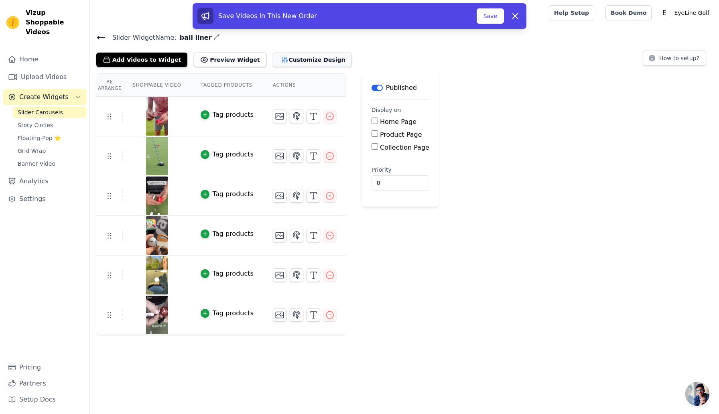
click at [302, 62] on button "Customize Design" at bounding box center [312, 60] width 79 height 14
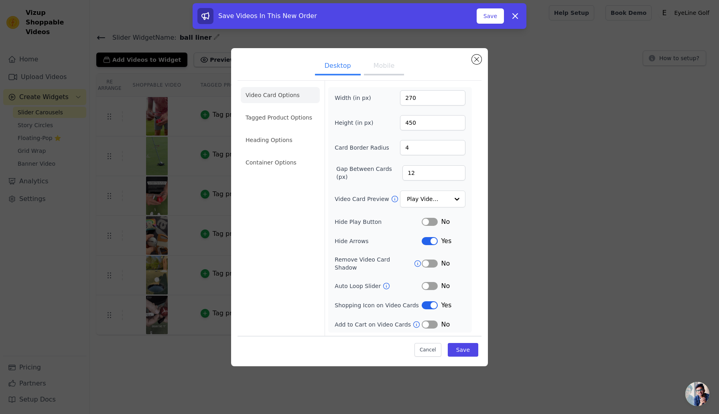
click at [425, 301] on button "Label" at bounding box center [429, 305] width 16 height 8
click at [463, 346] on button "Save" at bounding box center [463, 350] width 30 height 14
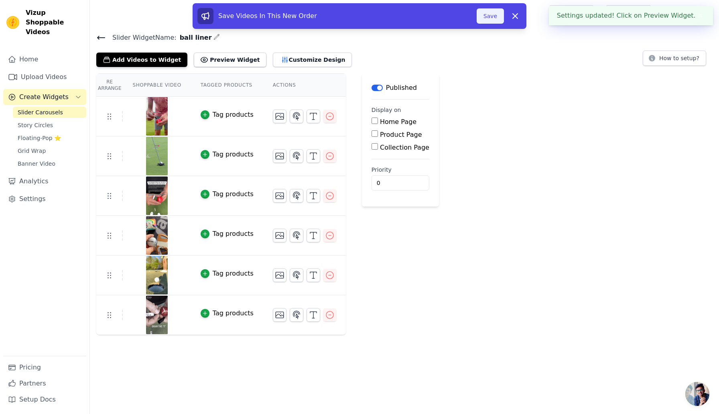
click at [488, 13] on button "Save" at bounding box center [489, 15] width 27 height 15
